Goal: Task Accomplishment & Management: Use online tool/utility

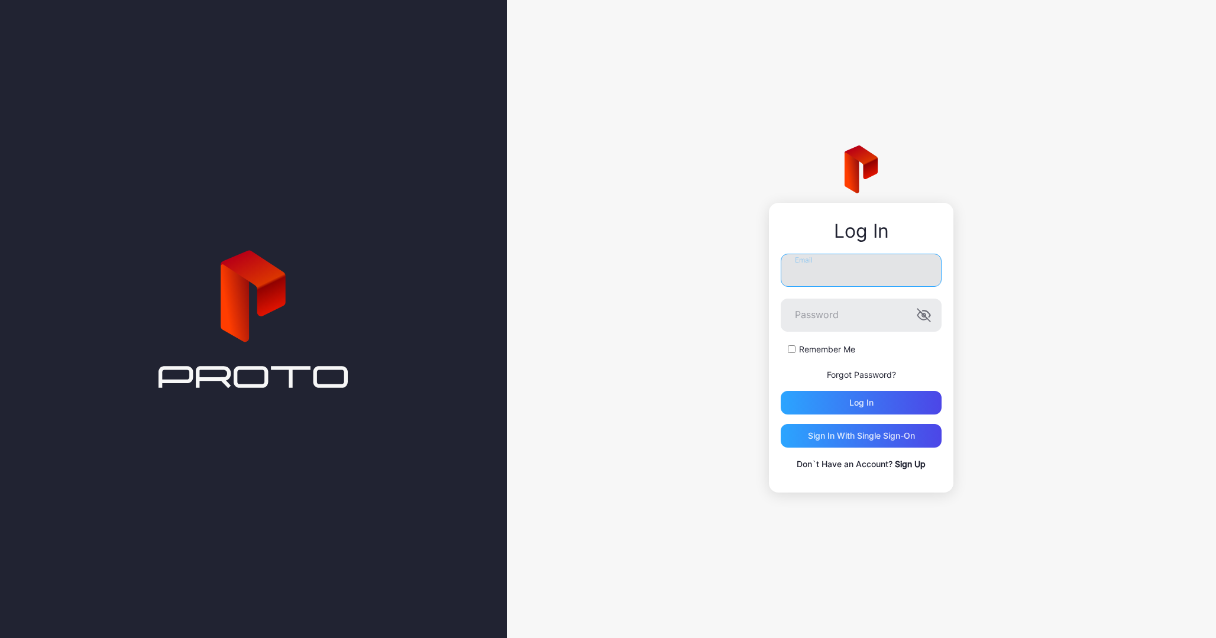
click at [842, 280] on input "Email" at bounding box center [860, 270] width 161 height 33
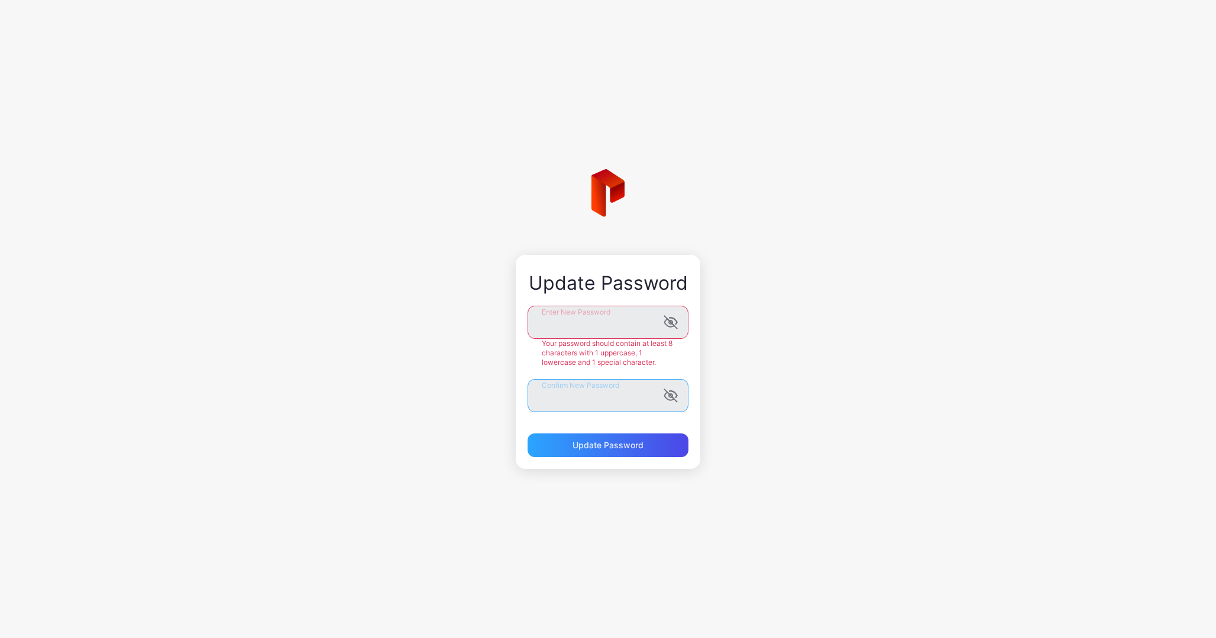
click at [609, 403] on form "Enter New Password Your password should contain at least 8 characters with 1 up…" at bounding box center [607, 381] width 161 height 151
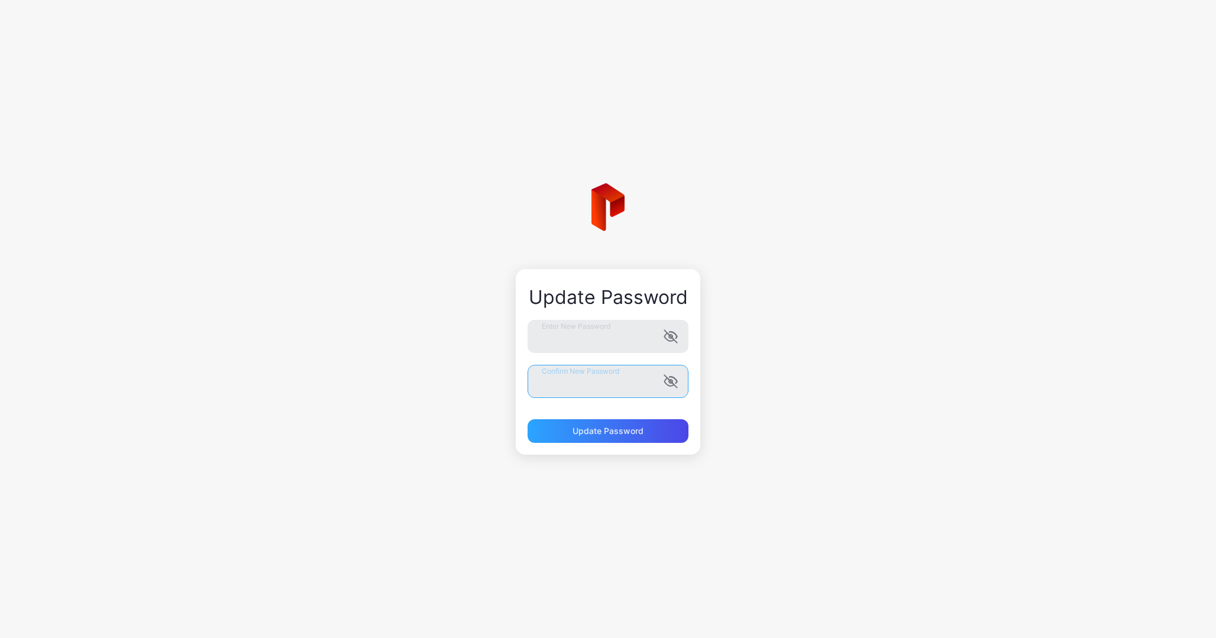
click at [527, 419] on button "Update Password" at bounding box center [607, 431] width 161 height 24
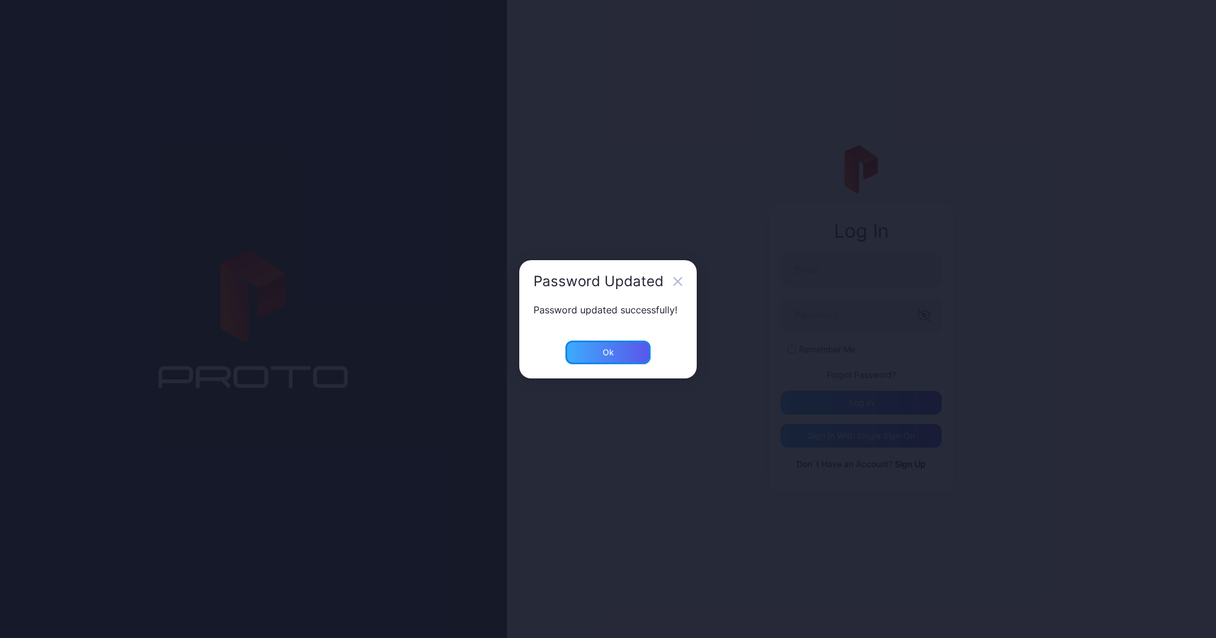
click at [627, 362] on div "Ok" at bounding box center [607, 353] width 85 height 24
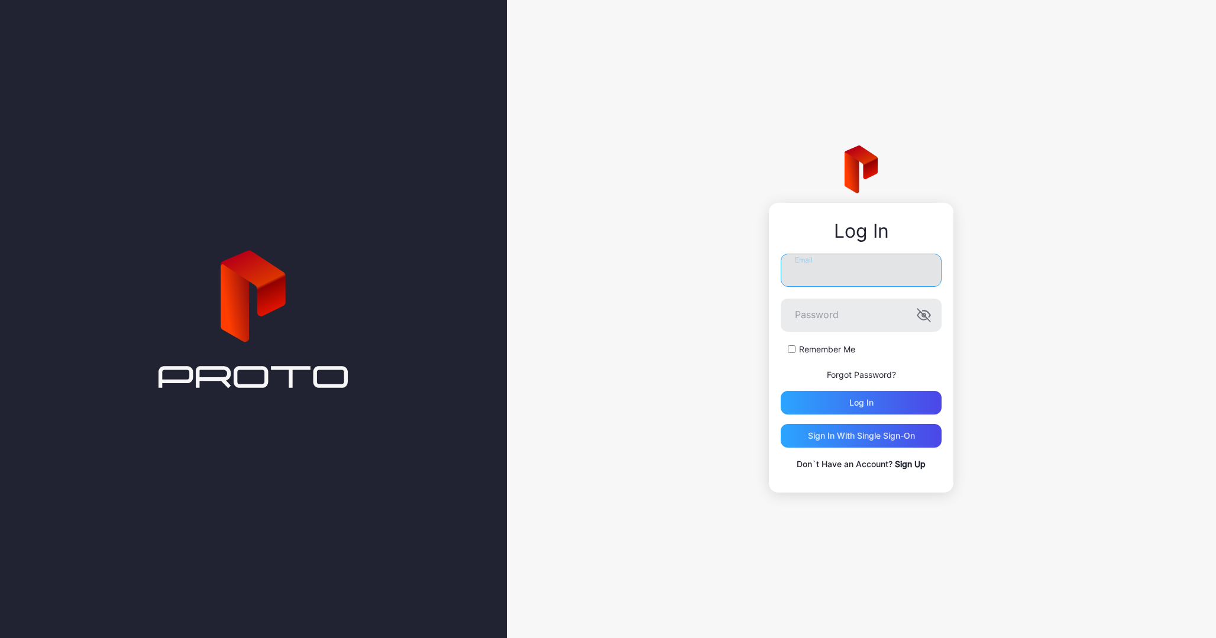
click at [815, 271] on input "Email" at bounding box center [860, 270] width 161 height 33
type input "**********"
click at [780, 391] on button "Log in" at bounding box center [860, 403] width 161 height 24
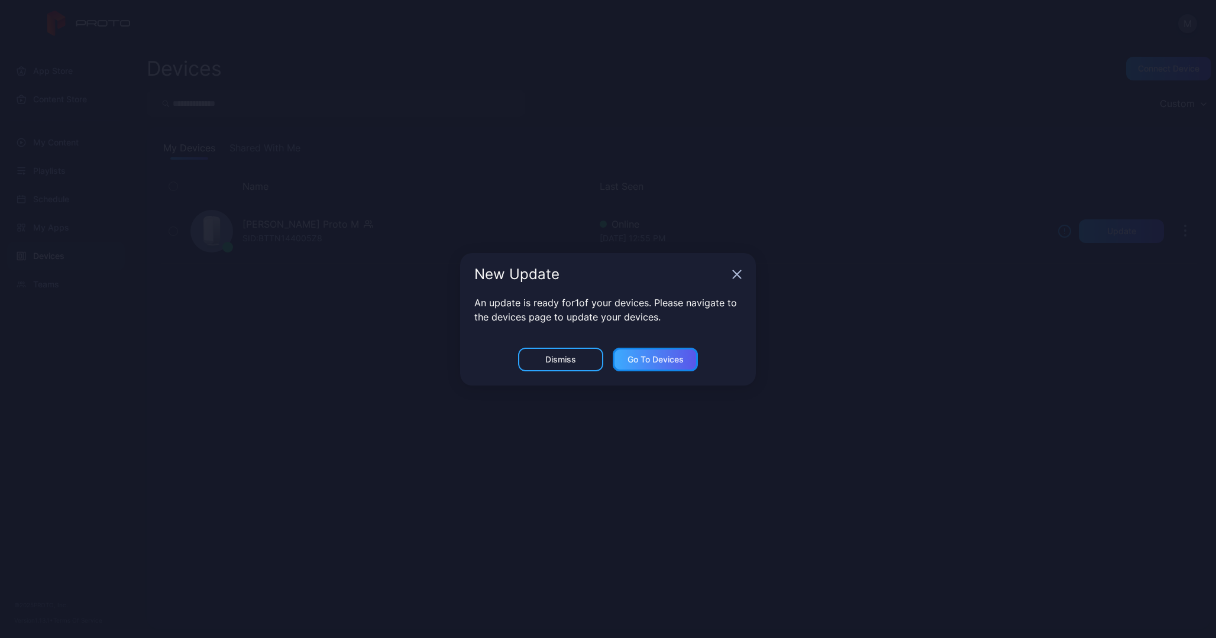
click at [657, 361] on div "Go to devices" at bounding box center [655, 359] width 56 height 9
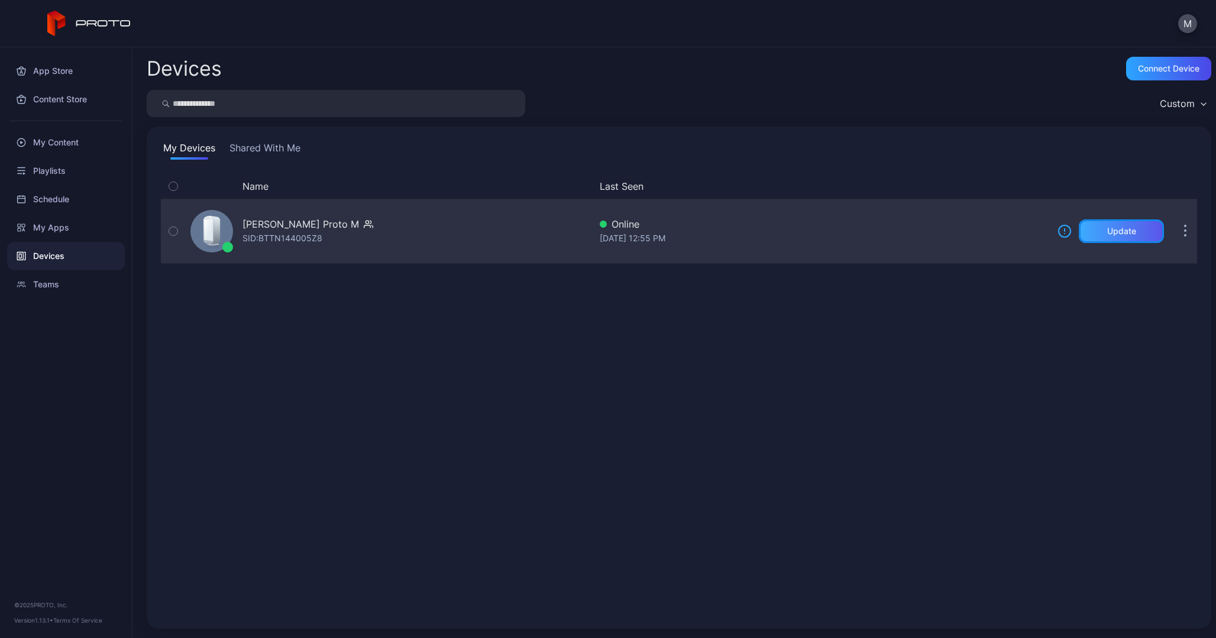
click at [1107, 229] on div "Update" at bounding box center [1121, 230] width 29 height 9
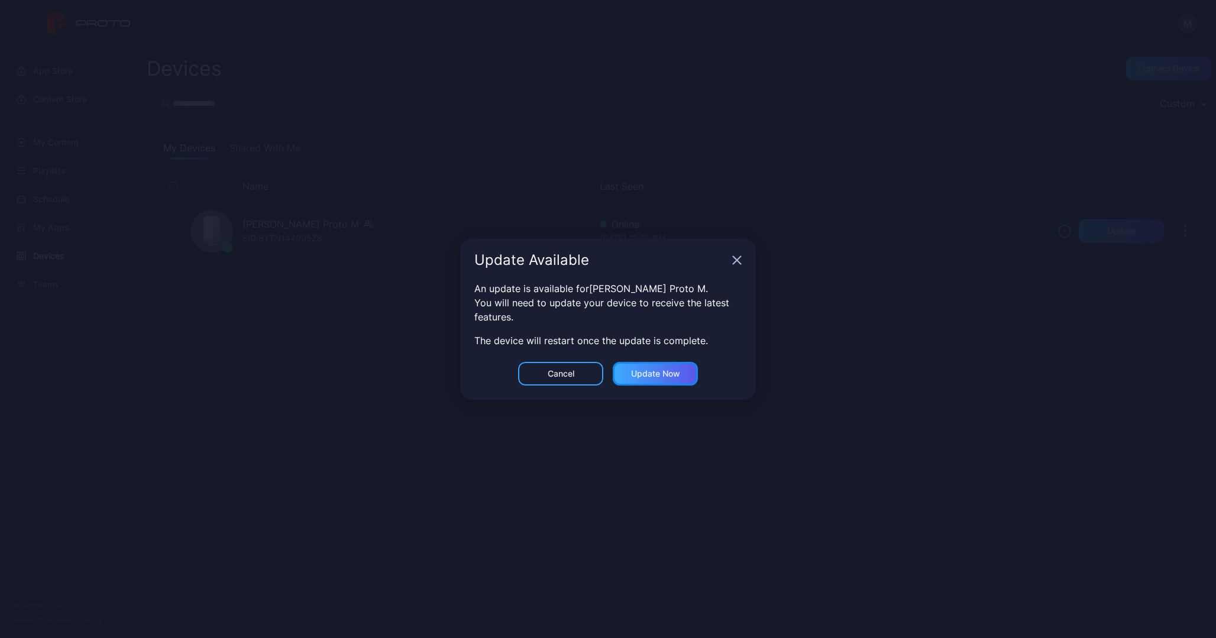
click at [650, 370] on div "Update now" at bounding box center [655, 373] width 49 height 9
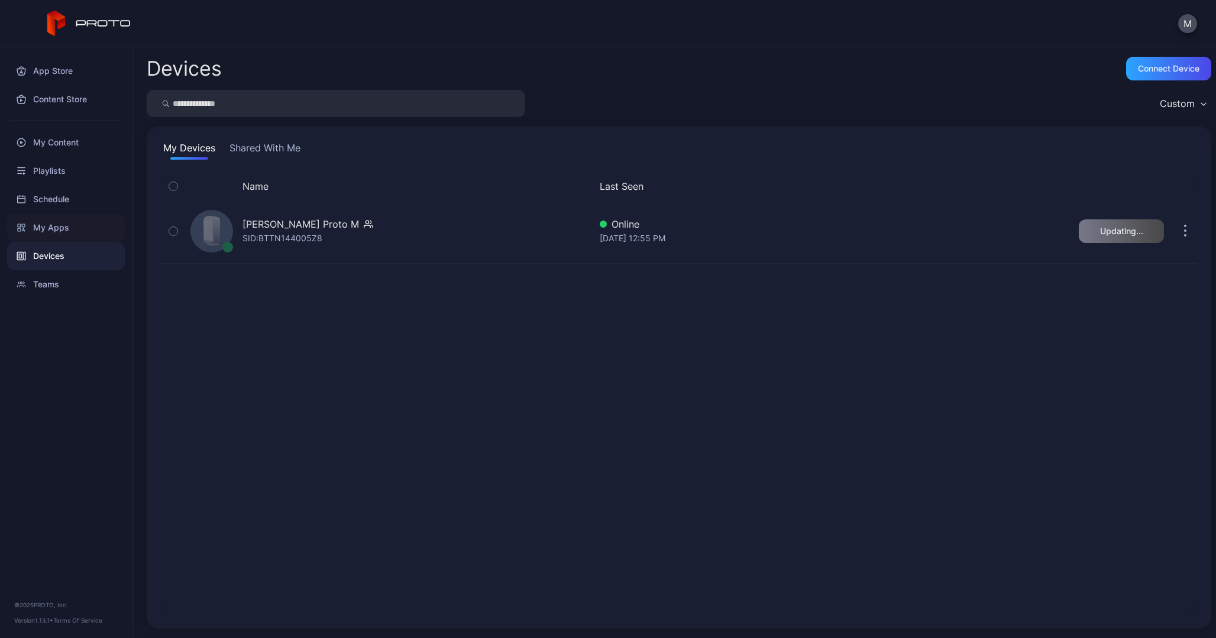
click at [26, 238] on div "My Apps" at bounding box center [66, 227] width 118 height 28
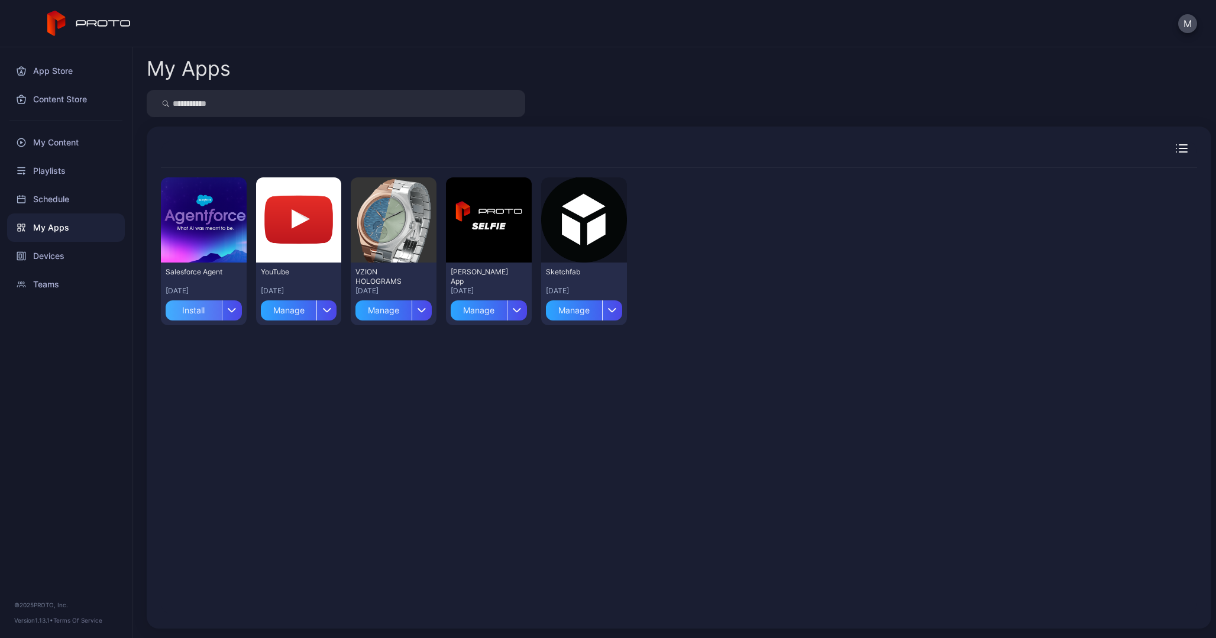
click at [205, 312] on div "Install" at bounding box center [194, 310] width 56 height 20
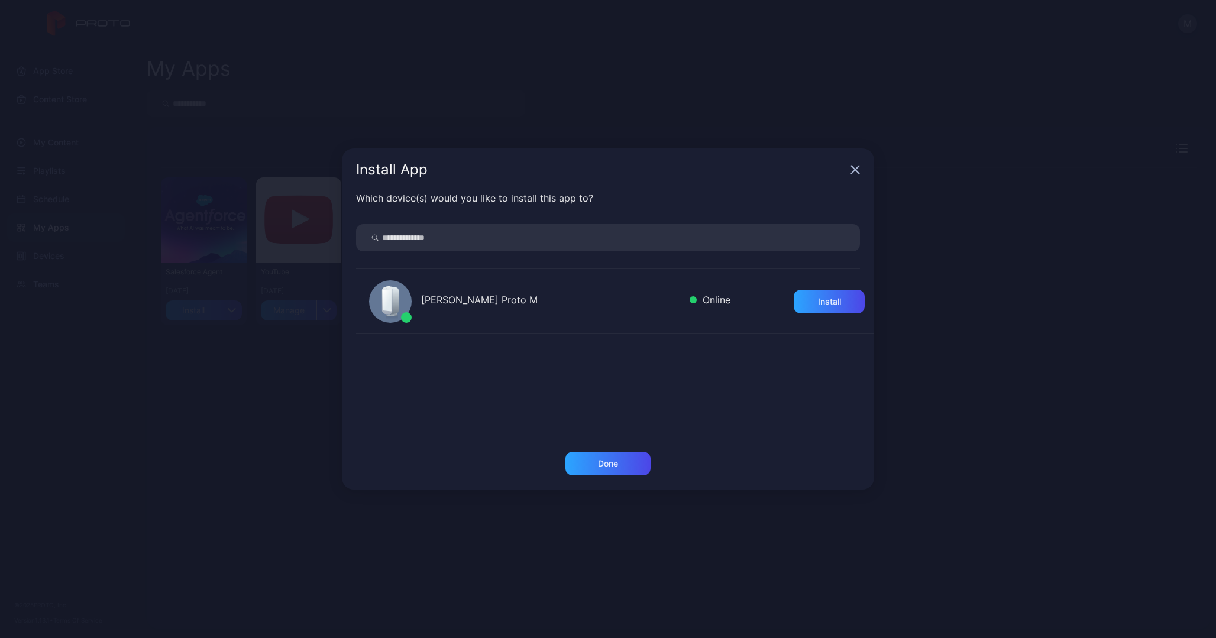
click at [836, 289] on div "[PERSON_NAME] Proto M Online Install" at bounding box center [615, 301] width 518 height 65
click at [818, 302] on div "Install" at bounding box center [829, 301] width 23 height 9
click at [607, 462] on div "Done" at bounding box center [608, 463] width 20 height 9
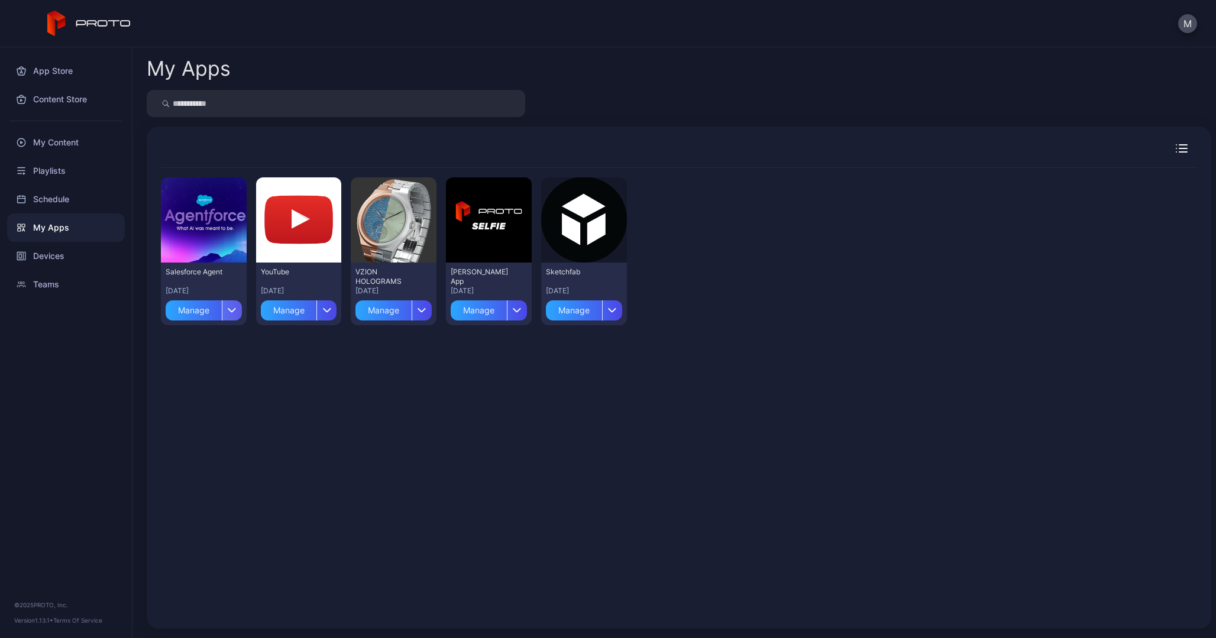
click at [241, 317] on div "button" at bounding box center [232, 310] width 20 height 20
click at [48, 130] on div "My Content" at bounding box center [66, 142] width 118 height 28
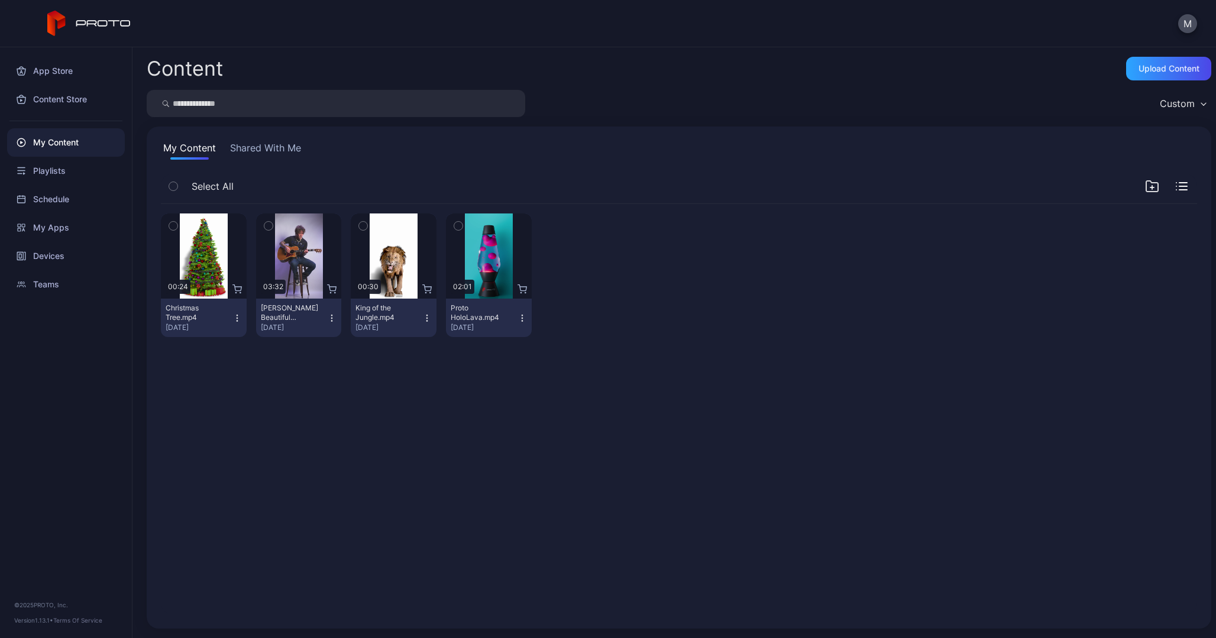
click at [273, 148] on button "Shared With Me" at bounding box center [266, 150] width 76 height 19
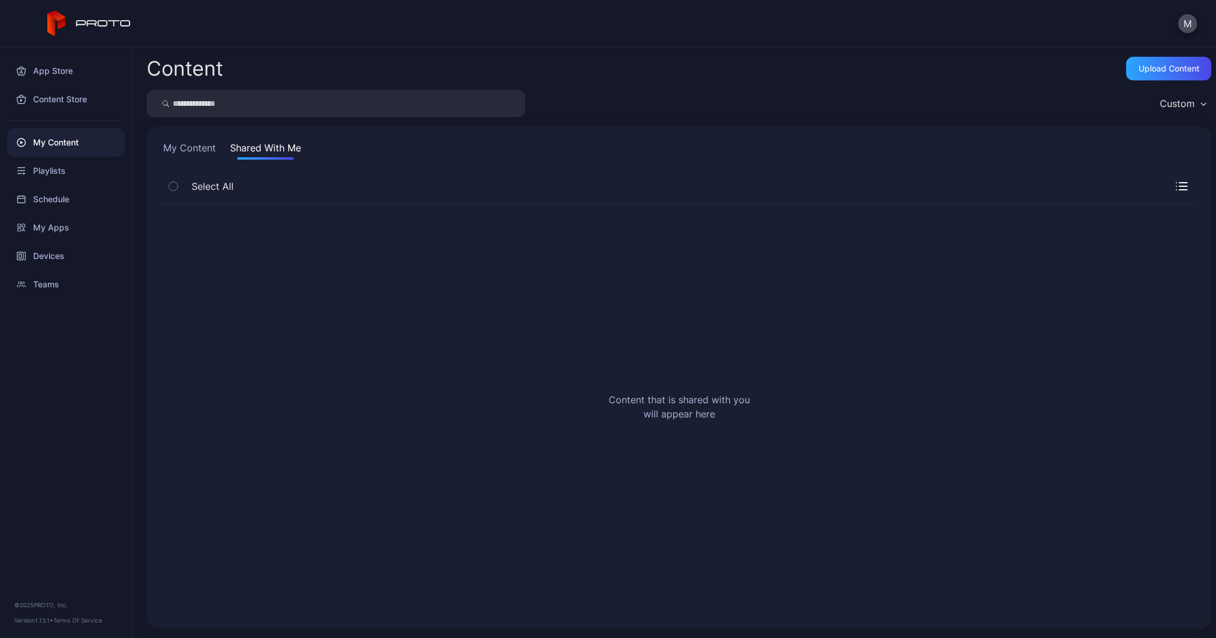
click at [183, 139] on div "My Content Shared With Me Select All Content that is shared with you will appea…" at bounding box center [679, 378] width 1064 height 502
click at [72, 170] on div "Playlists" at bounding box center [66, 171] width 118 height 28
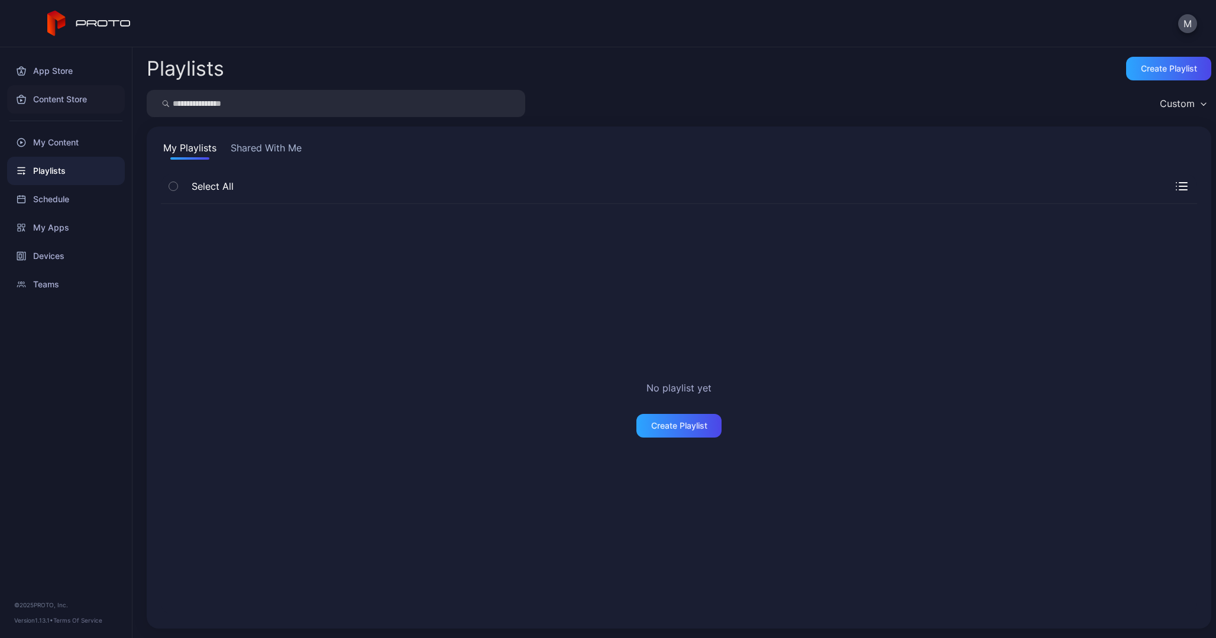
click at [48, 103] on div "Content Store" at bounding box center [66, 99] width 118 height 28
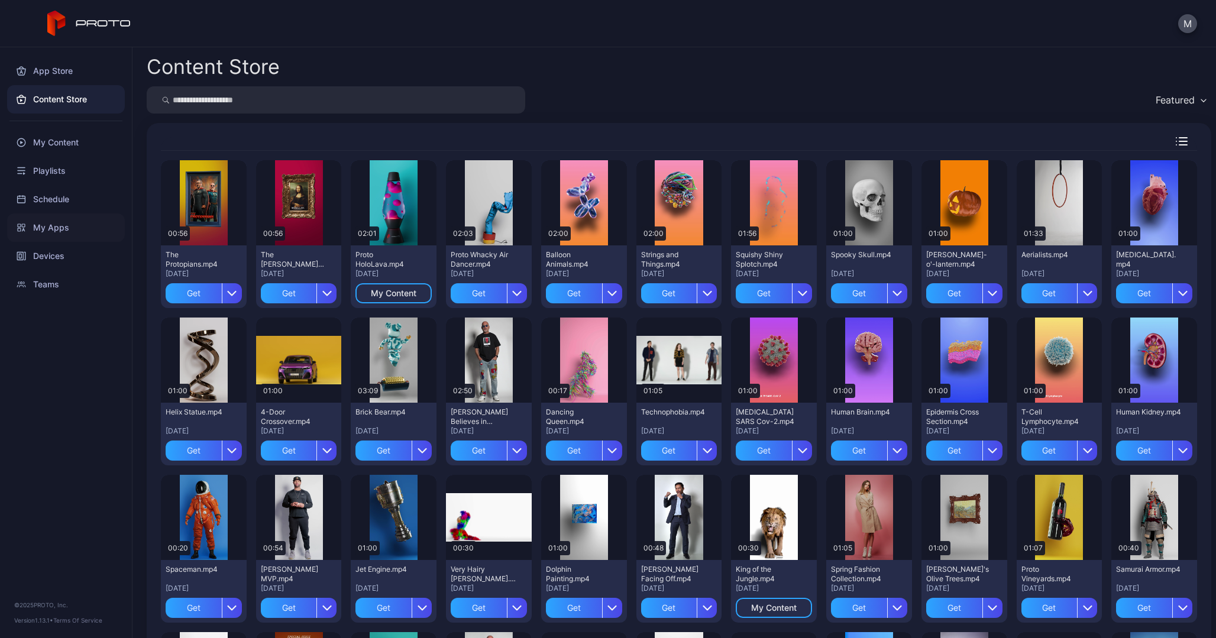
click at [38, 231] on div "My Apps" at bounding box center [66, 227] width 118 height 28
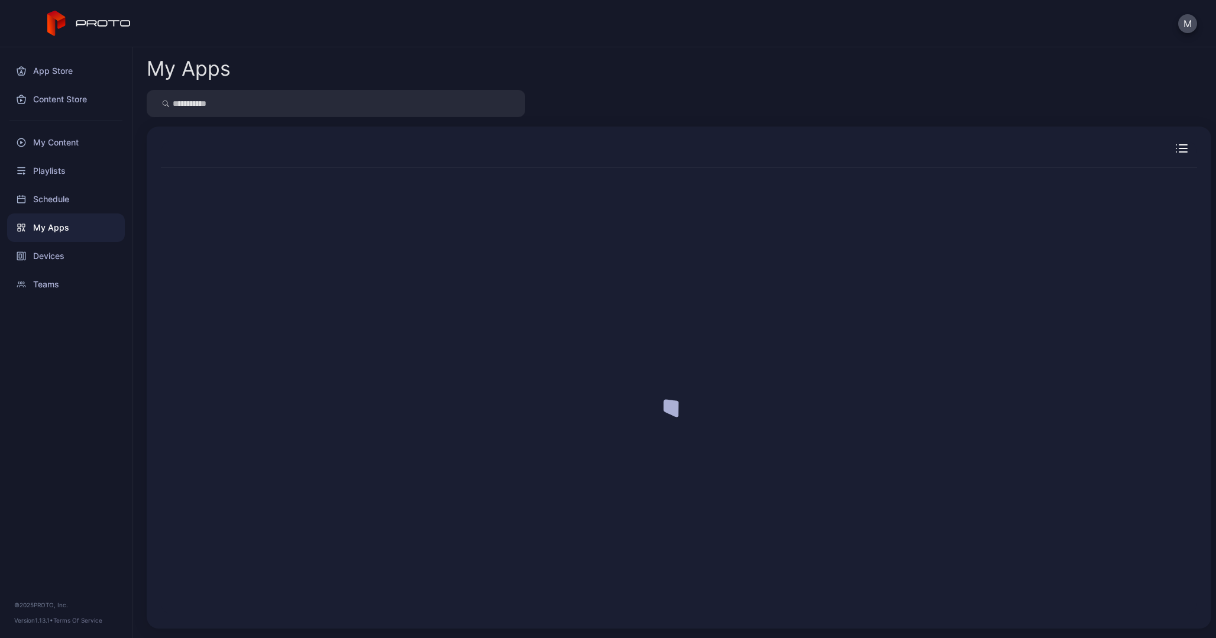
click at [38, 231] on div "My Apps" at bounding box center [66, 227] width 118 height 28
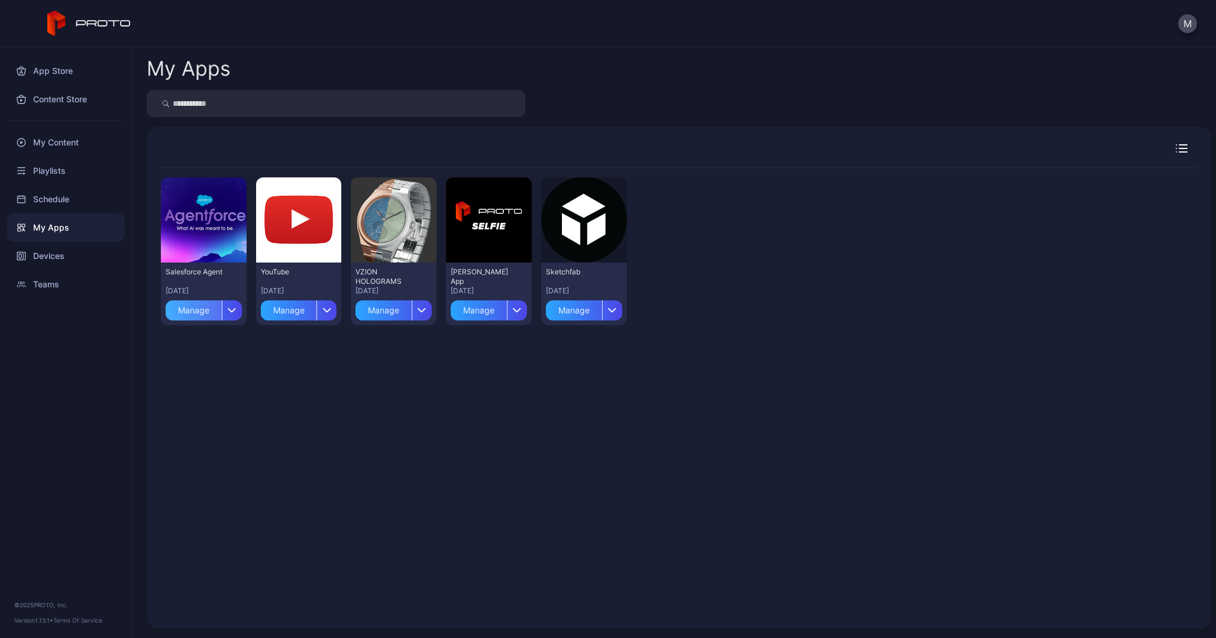
click at [216, 311] on div "Manage" at bounding box center [194, 310] width 56 height 20
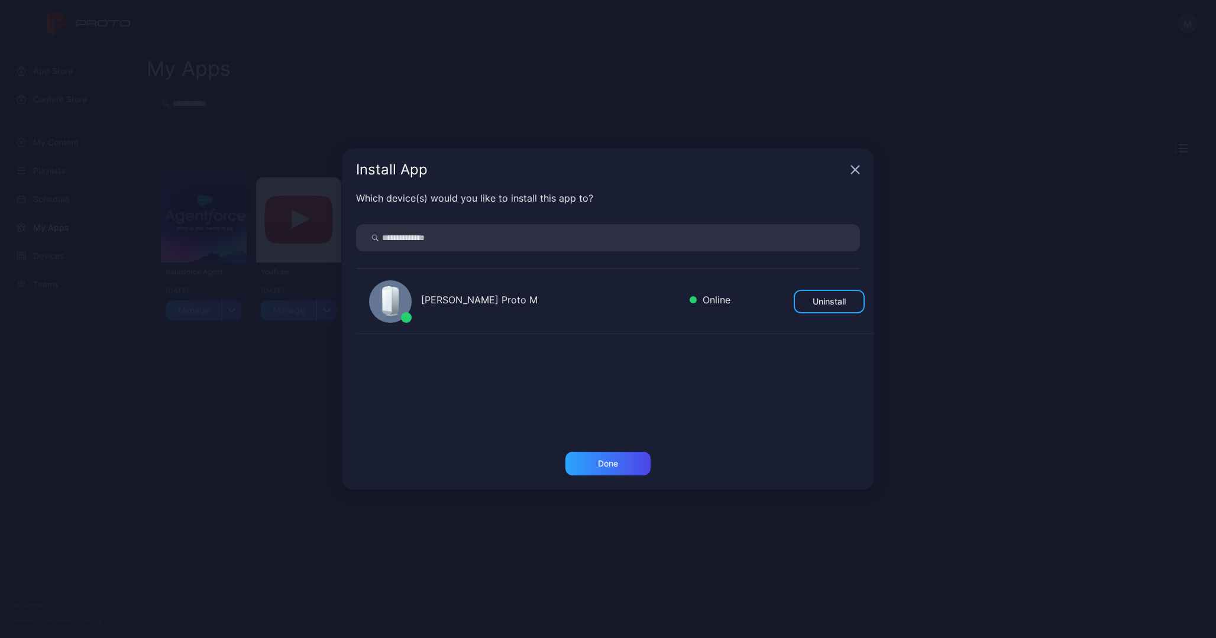
click at [860, 172] on div "Install App" at bounding box center [608, 169] width 532 height 43
click at [854, 170] on icon "button" at bounding box center [855, 170] width 8 height 8
